Goal: Task Accomplishment & Management: Complete application form

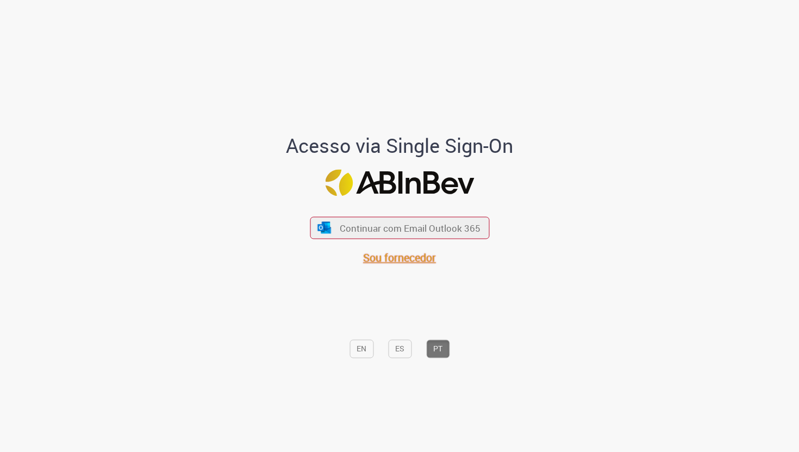
click at [389, 259] on span "Sou fornecedor" at bounding box center [399, 258] width 73 height 15
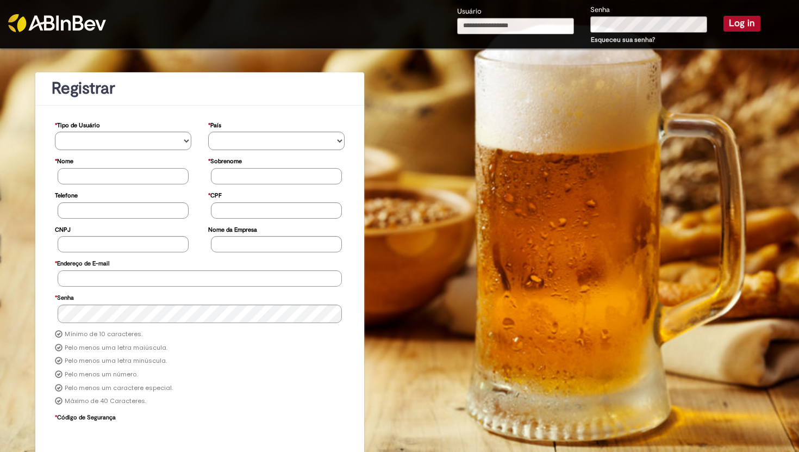
click at [550, 23] on input "Usuário" at bounding box center [515, 26] width 117 height 16
type input "**********"
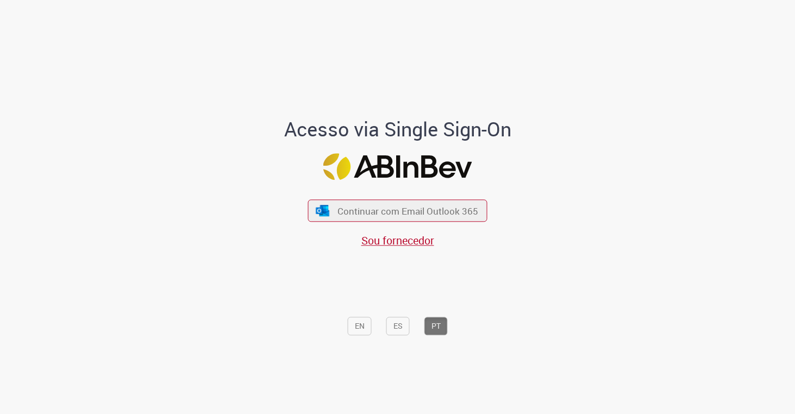
click at [639, 159] on div "Acesso via Single Sign-On Continuar com Email Outlook 365 Sou fornecedor EN ES …" at bounding box center [398, 211] width 636 height 410
